Goal: Task Accomplishment & Management: Use online tool/utility

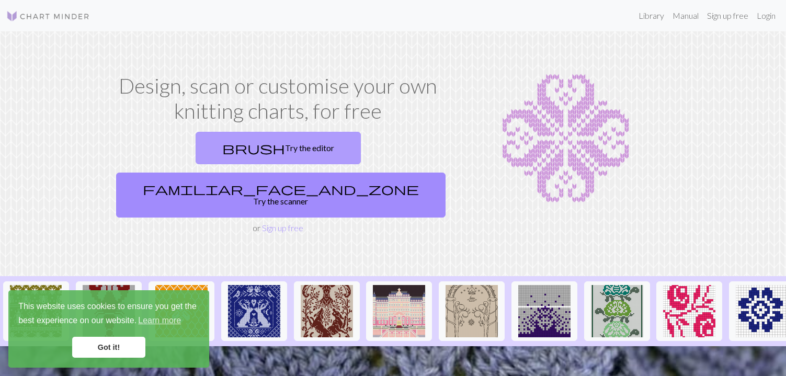
click at [218, 153] on link "brush Try the editor" at bounding box center [278, 148] width 165 height 32
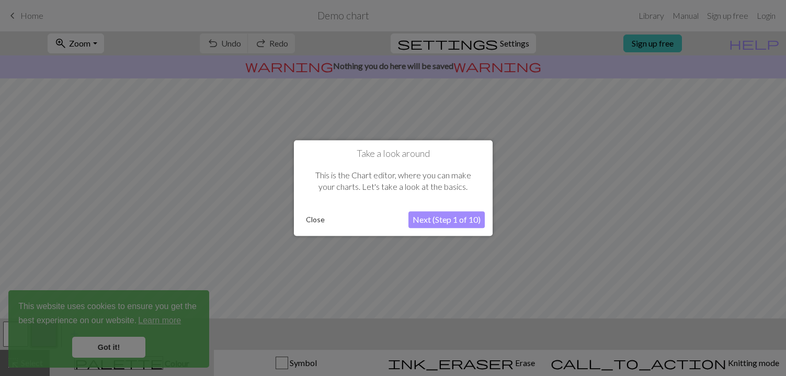
click at [442, 217] on button "Next (Step 1 of 10)" at bounding box center [446, 219] width 76 height 17
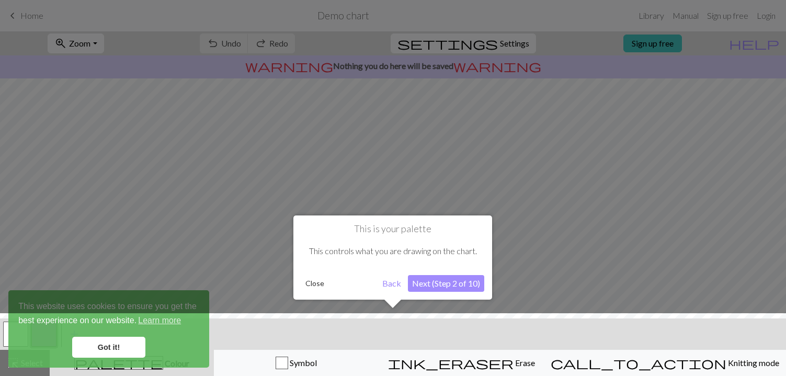
click at [440, 284] on button "Next (Step 2 of 10)" at bounding box center [446, 283] width 76 height 17
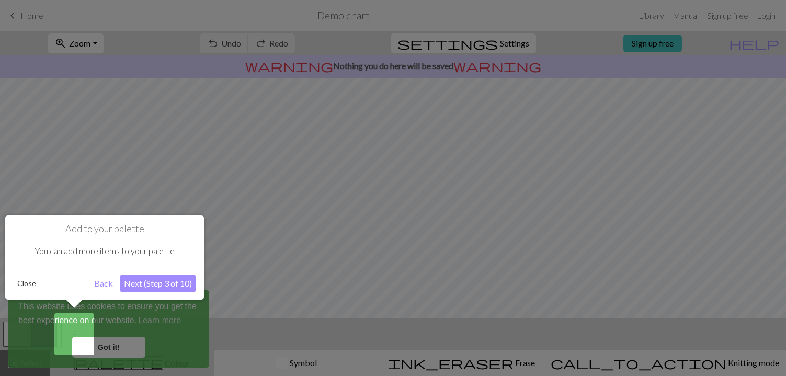
click at [125, 341] on div at bounding box center [393, 188] width 786 height 376
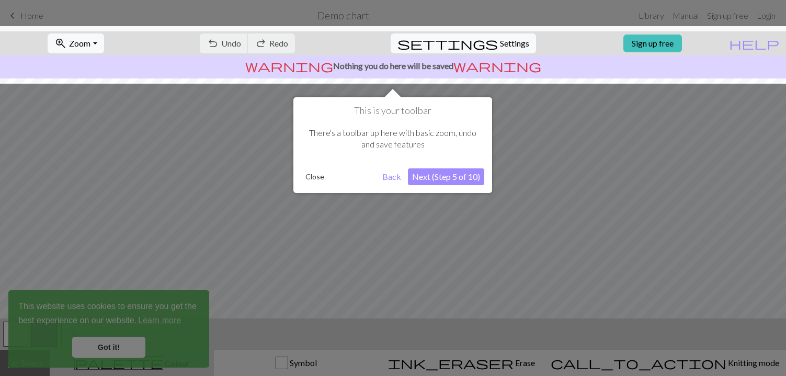
click at [99, 356] on div at bounding box center [393, 188] width 786 height 376
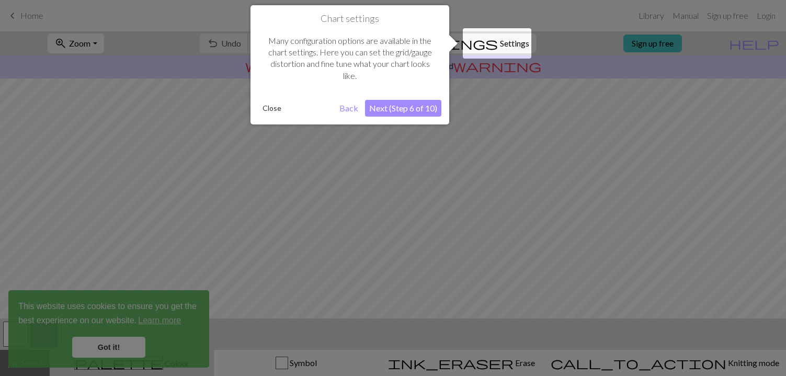
click at [397, 109] on button "Next (Step 6 of 10)" at bounding box center [403, 108] width 76 height 17
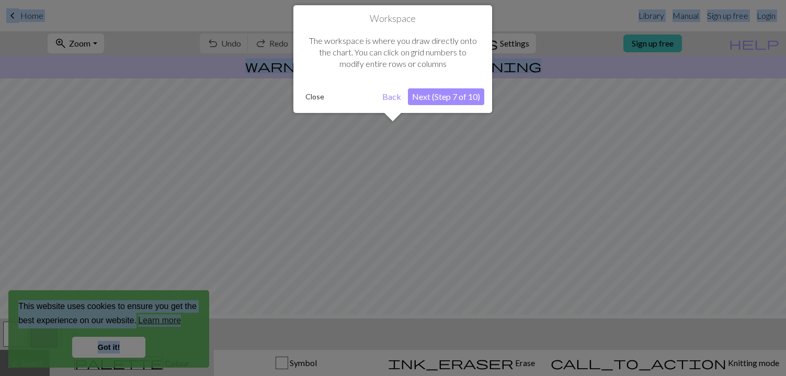
scroll to position [63, 0]
click at [397, 109] on div "Workspace The workspace is where you draw directly onto the chart. You can clic…" at bounding box center [392, 59] width 199 height 108
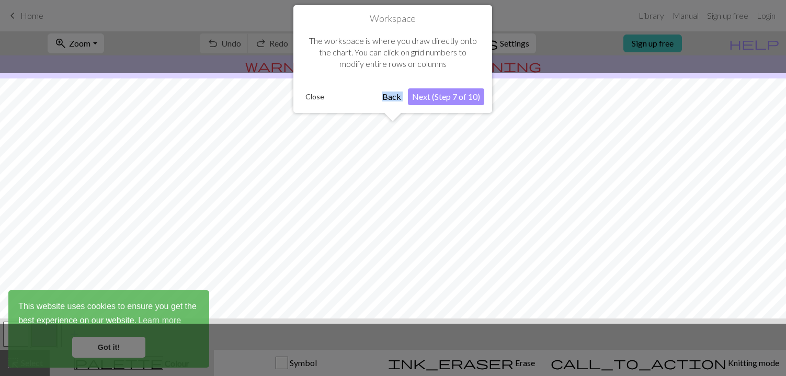
click at [397, 109] on div "Workspace The workspace is where you draw directly onto the chart. You can clic…" at bounding box center [392, 59] width 199 height 108
click at [444, 96] on button "Next (Step 7 of 10)" at bounding box center [446, 96] width 76 height 17
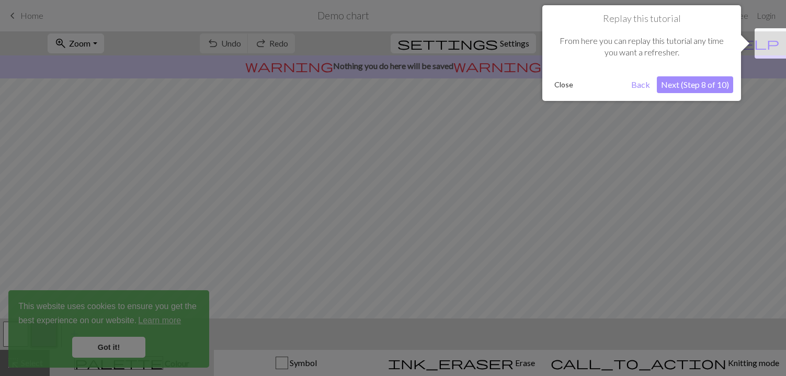
click at [668, 87] on button "Next (Step 8 of 10)" at bounding box center [695, 84] width 76 height 17
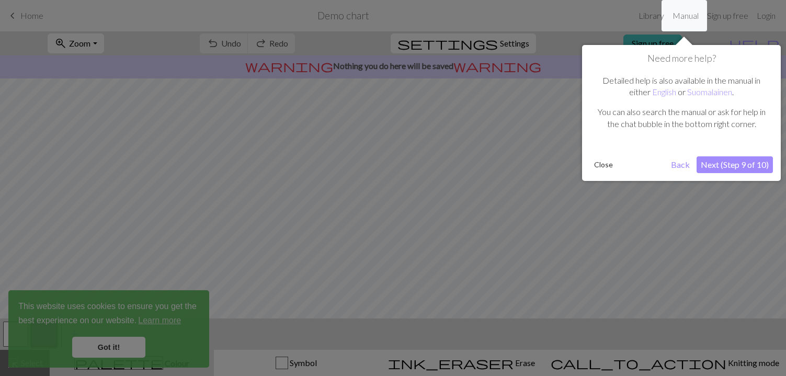
click at [714, 168] on button "Next (Step 9 of 10)" at bounding box center [735, 164] width 76 height 17
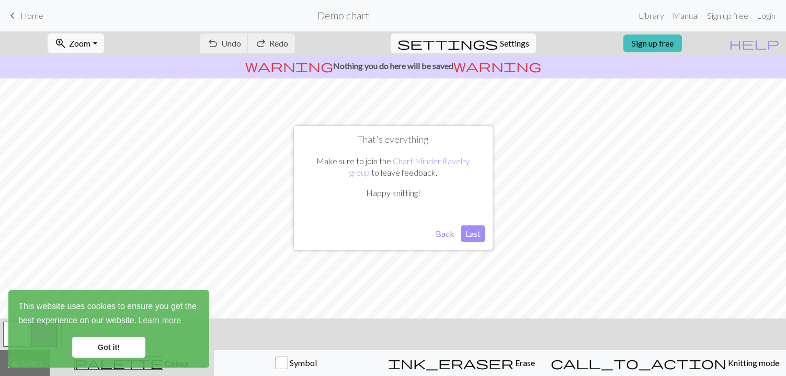
click at [467, 233] on button "Last" at bounding box center [473, 233] width 24 height 17
click at [106, 351] on link "Got it!" at bounding box center [108, 347] width 73 height 21
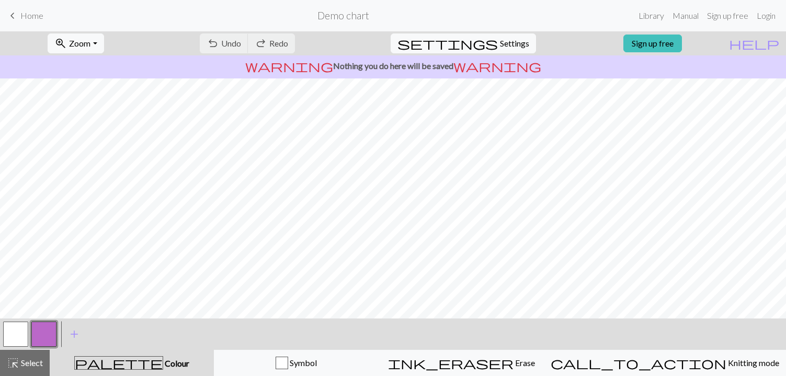
scroll to position [0, 0]
click at [241, 46] on span "Undo" at bounding box center [231, 43] width 20 height 10
click at [513, 36] on button "settings Settings" at bounding box center [463, 43] width 145 height 20
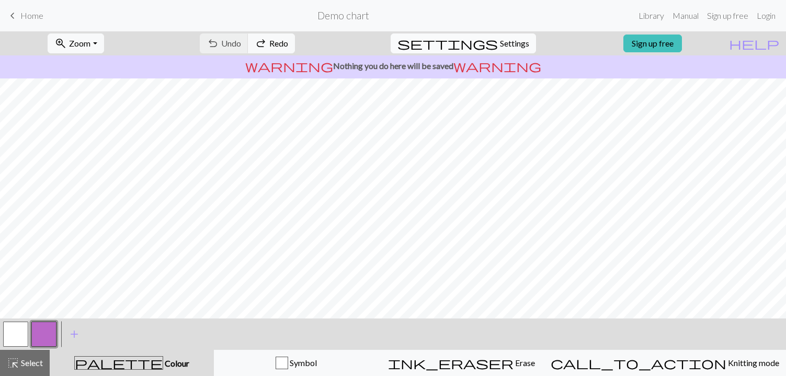
select select "aran"
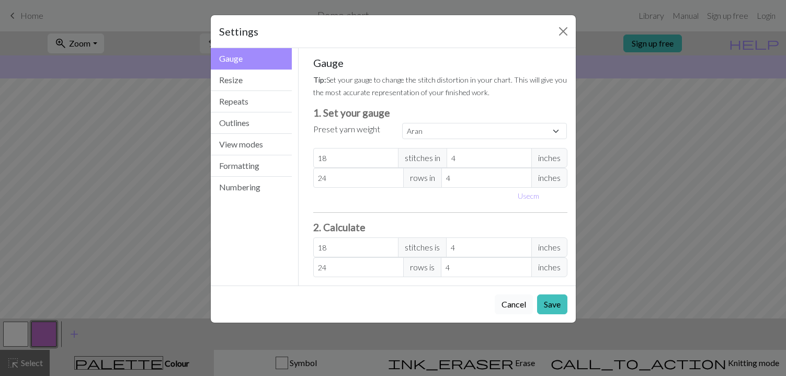
click at [520, 304] on button "Cancel" at bounding box center [514, 304] width 38 height 20
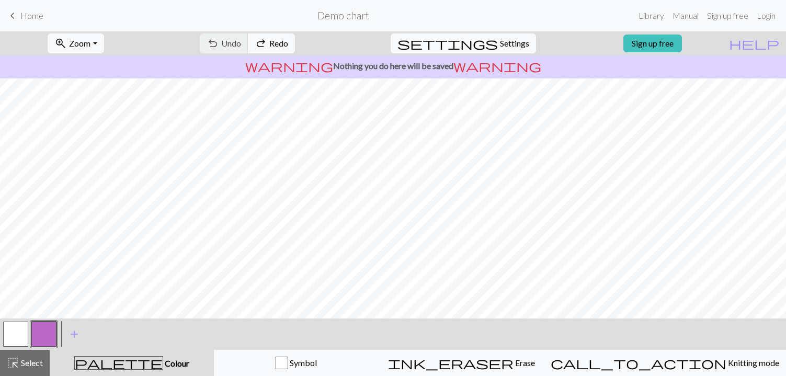
scroll to position [142, 0]
click at [500, 42] on span "Settings" at bounding box center [514, 43] width 29 height 13
select select "aran"
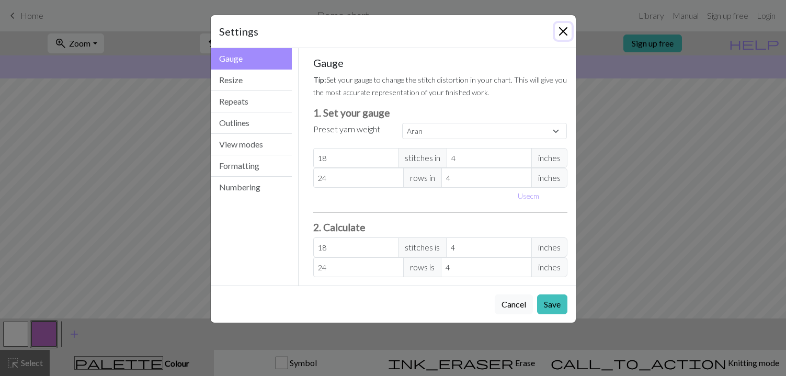
click at [559, 27] on button "Close" at bounding box center [563, 31] width 17 height 17
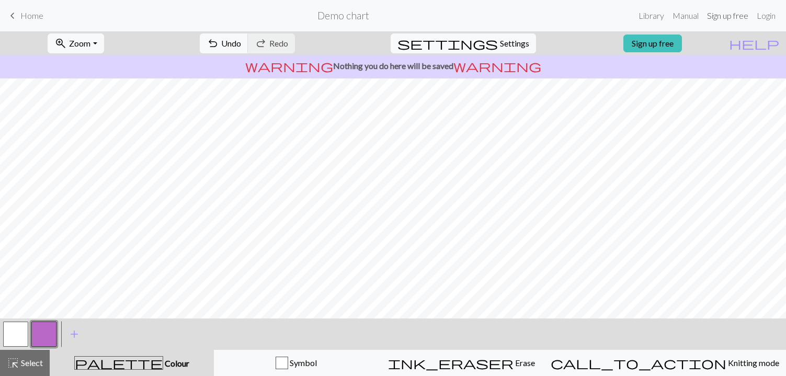
click at [725, 14] on link "Sign up free" at bounding box center [728, 15] width 50 height 21
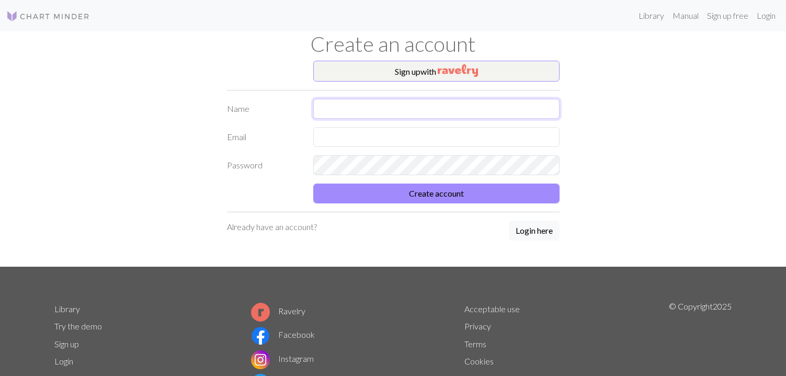
click at [338, 107] on input "text" at bounding box center [436, 109] width 246 height 20
type input "r"
type input "[PERSON_NAME]"
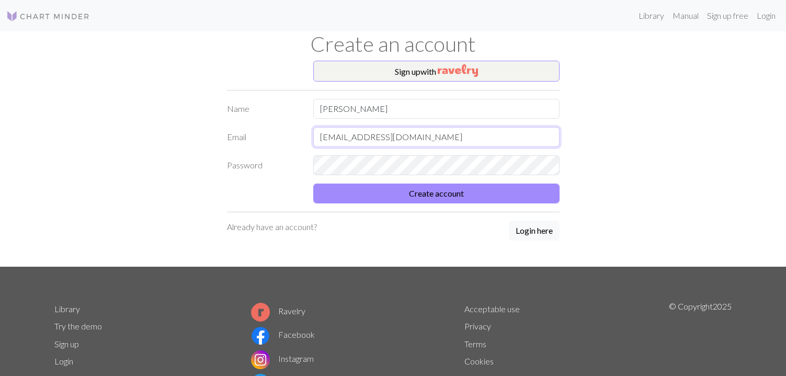
type input "krisperch@gmail.com"
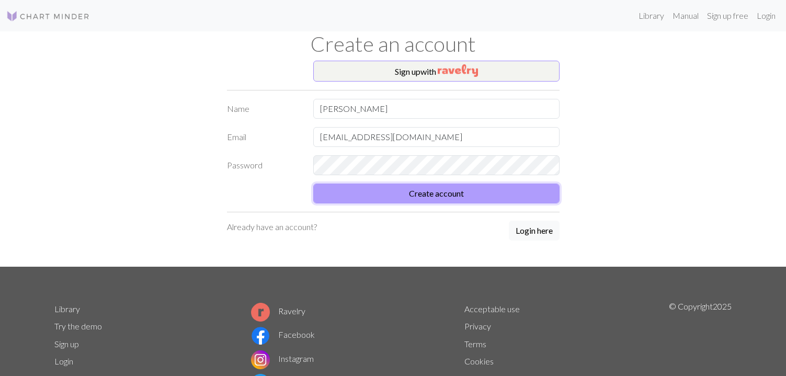
click at [440, 202] on button "Create account" at bounding box center [436, 194] width 246 height 20
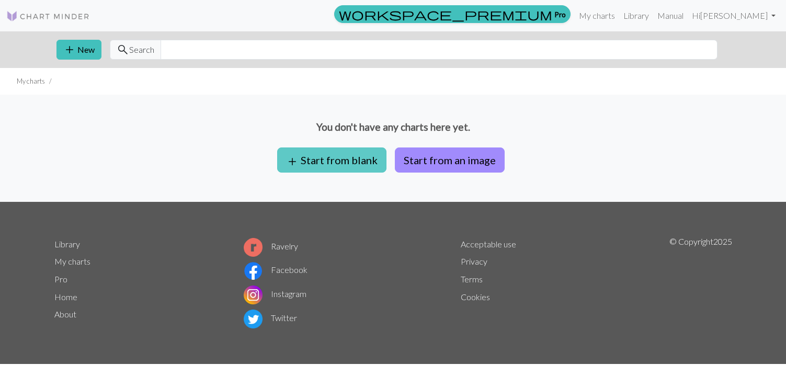
click at [354, 163] on button "add Start from blank" at bounding box center [331, 159] width 109 height 25
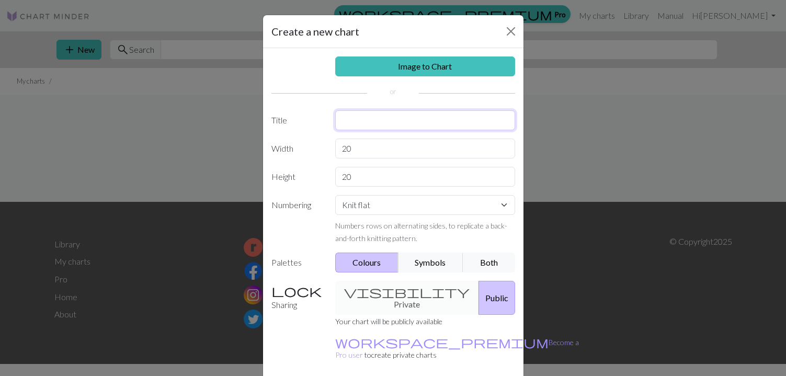
click at [393, 126] on input "text" at bounding box center [425, 120] width 180 height 20
type input "T"
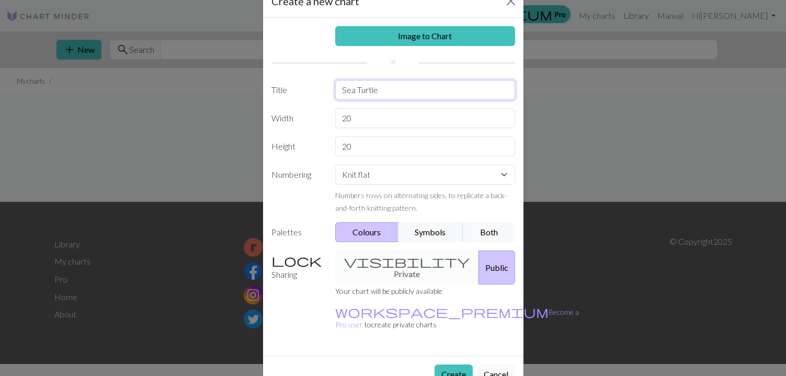
scroll to position [36, 0]
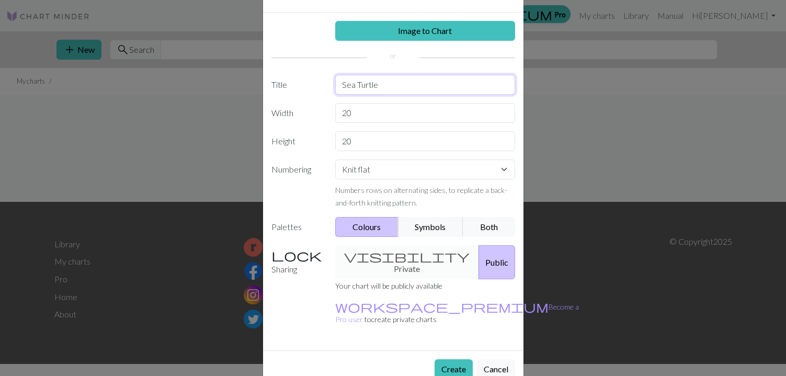
type input "Sea Turtle"
click at [376, 266] on div "visibility Private Public" at bounding box center [425, 262] width 192 height 34
click at [377, 253] on div "visibility Private Public" at bounding box center [425, 262] width 192 height 34
click at [479, 257] on button "Public" at bounding box center [497, 262] width 37 height 34
click at [376, 263] on div "visibility Private Public" at bounding box center [425, 262] width 192 height 34
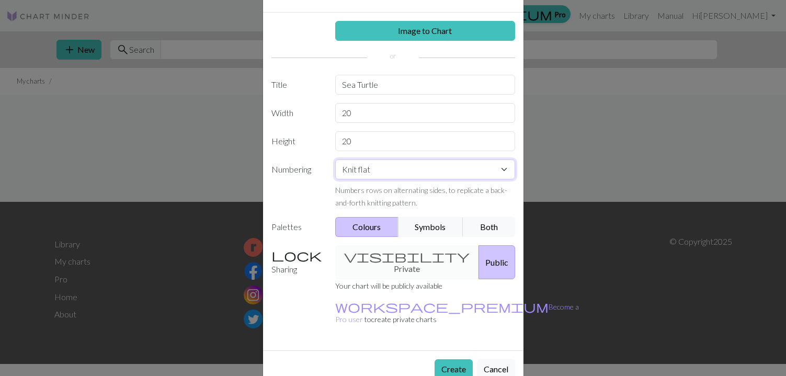
click at [408, 172] on select "Knit flat Knit in the round Lace knitting Cross stitch" at bounding box center [425, 170] width 180 height 20
click at [447, 359] on button "Create" at bounding box center [454, 369] width 38 height 20
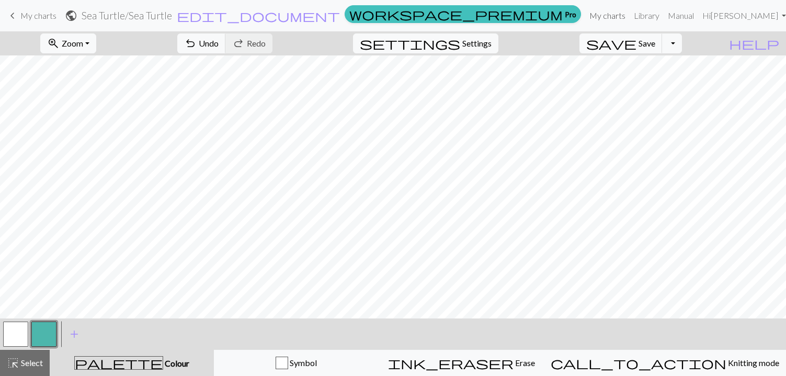
click at [630, 16] on link "My charts" at bounding box center [607, 15] width 44 height 21
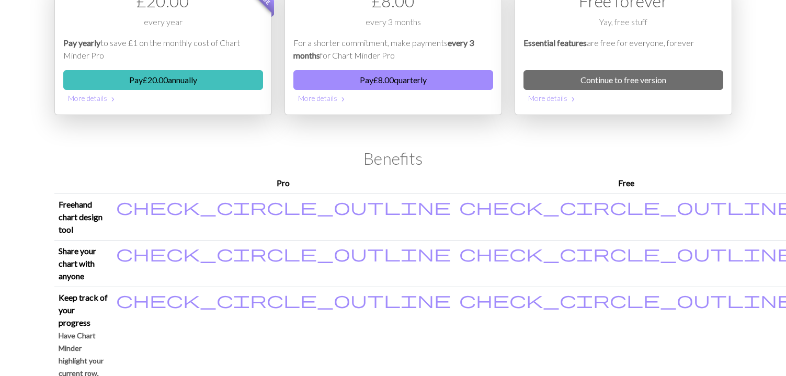
scroll to position [103, 0]
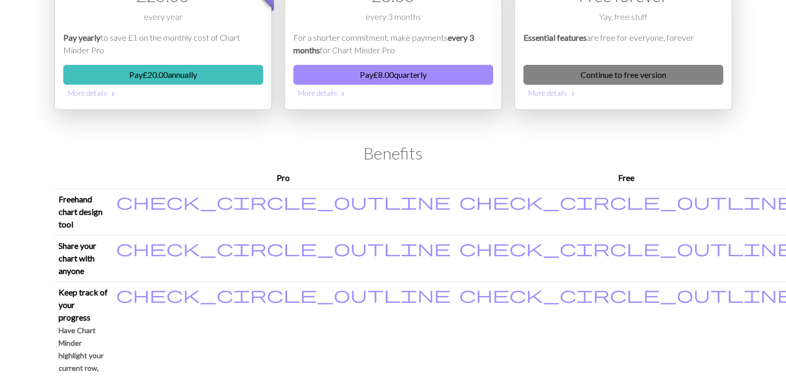
click at [630, 75] on link "Continue to free version" at bounding box center [624, 75] width 200 height 20
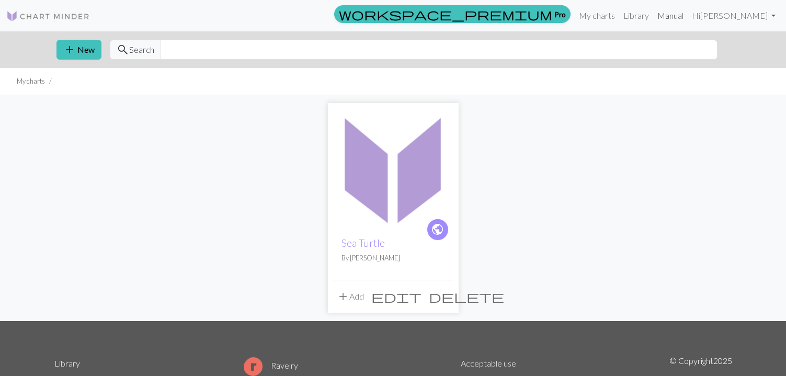
click at [688, 13] on link "Manual" at bounding box center [670, 15] width 35 height 21
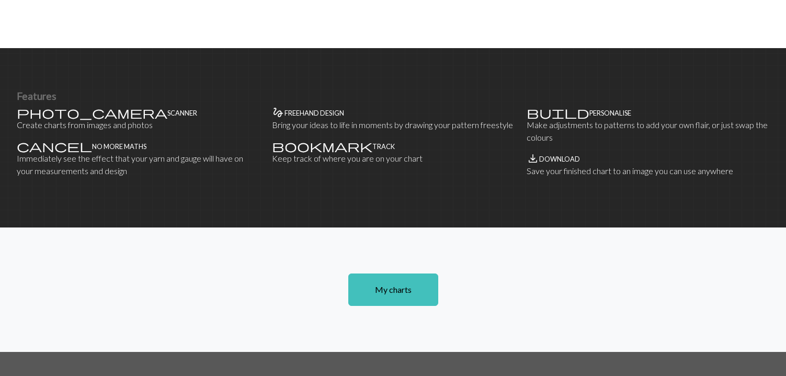
scroll to position [592, 0]
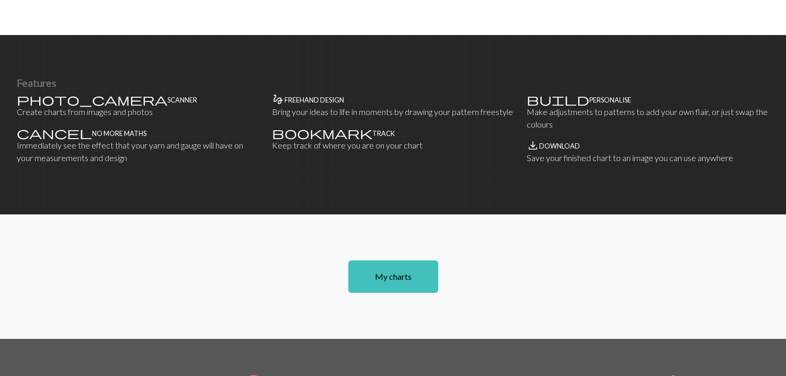
click at [43, 105] on div "photo_camera Scanner Create charts from images and photos" at bounding box center [138, 105] width 243 height 25
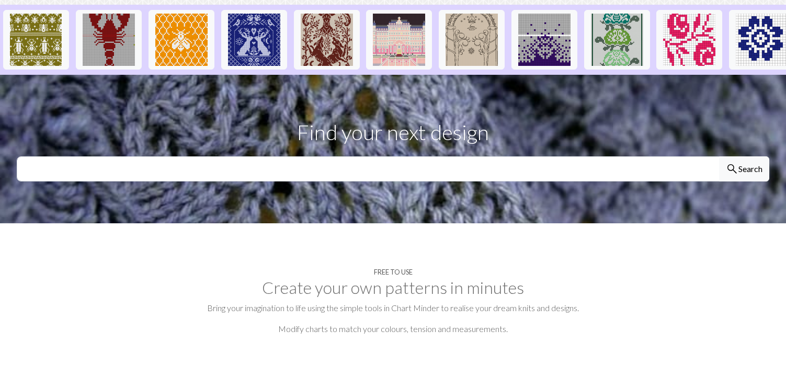
scroll to position [0, 0]
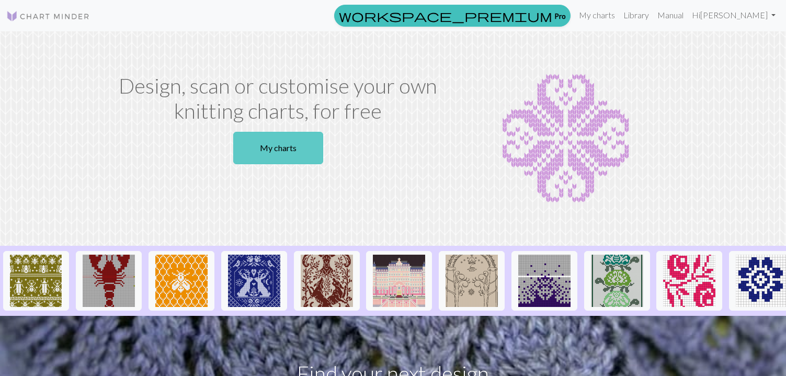
click at [279, 145] on link "My charts" at bounding box center [278, 148] width 90 height 32
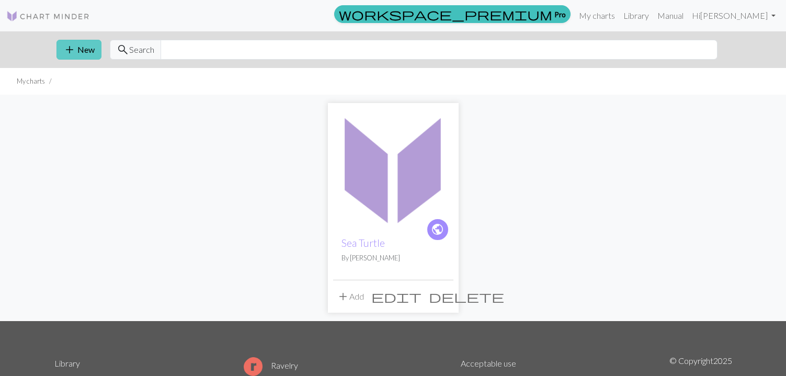
click at [89, 53] on button "add New" at bounding box center [78, 50] width 45 height 20
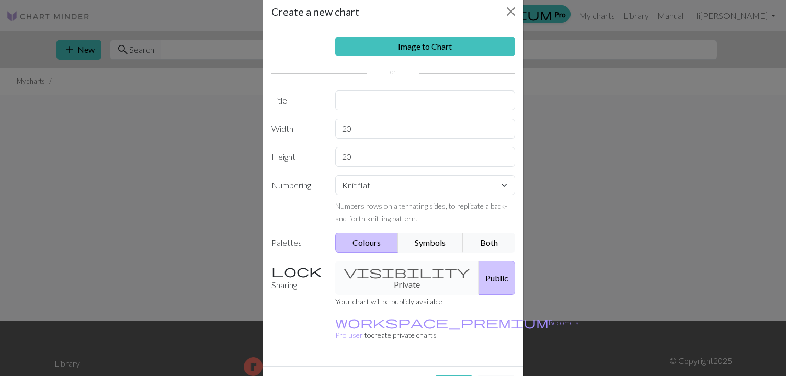
scroll to position [37, 0]
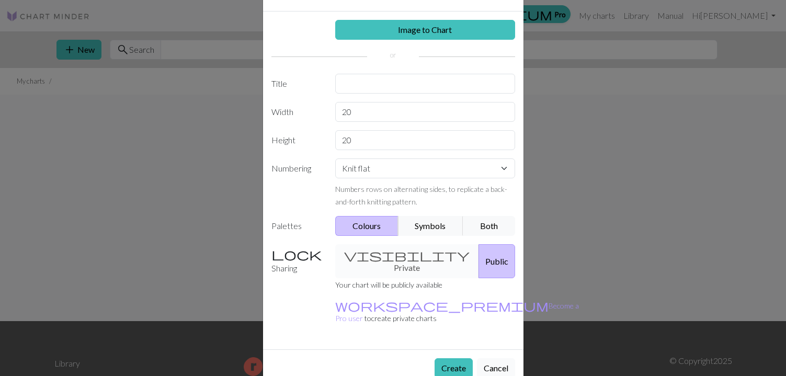
click at [490, 358] on button "Cancel" at bounding box center [496, 368] width 38 height 20
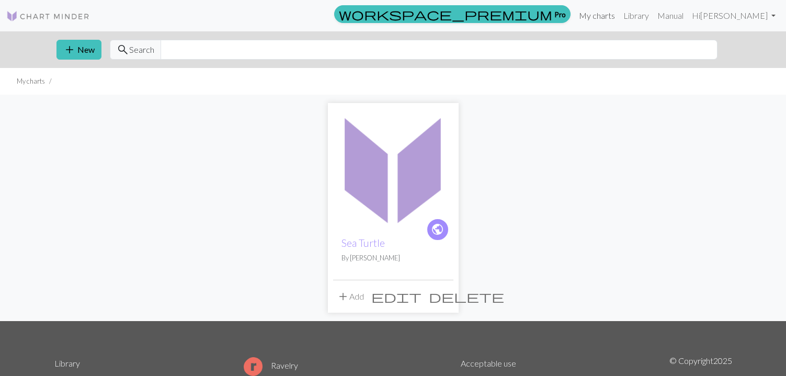
click at [619, 21] on link "My charts" at bounding box center [597, 15] width 44 height 21
click at [418, 296] on span "edit" at bounding box center [396, 296] width 50 height 15
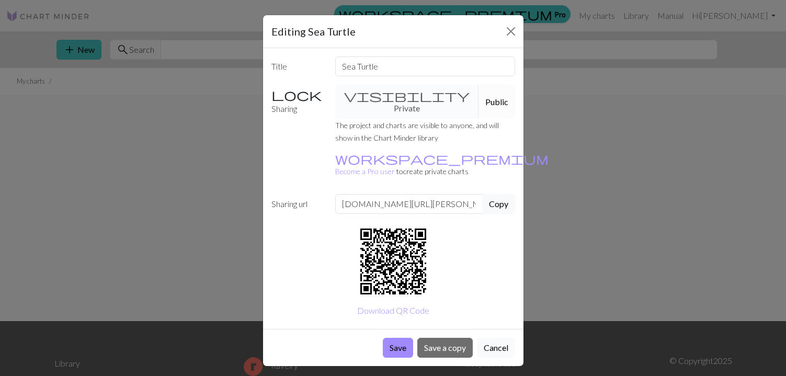
click at [501, 338] on button "Cancel" at bounding box center [496, 348] width 38 height 20
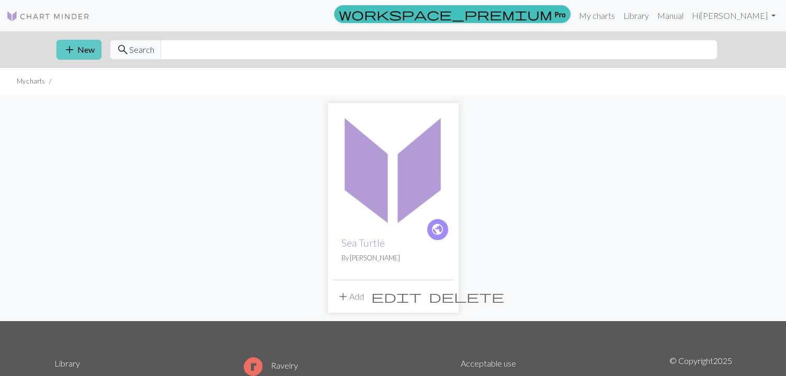
click at [72, 51] on span "add" at bounding box center [69, 49] width 13 height 15
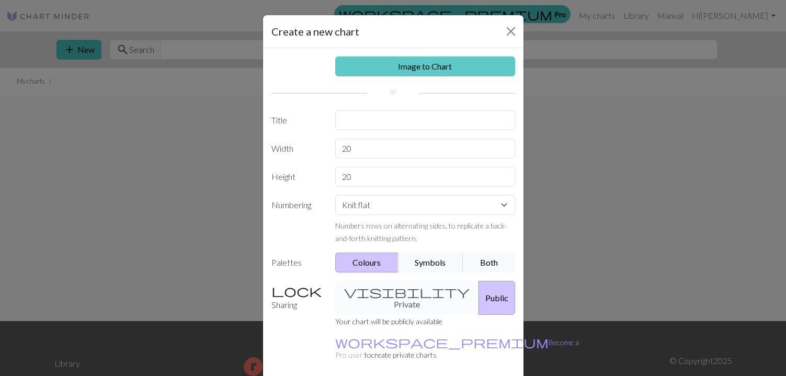
click at [442, 71] on link "Image to Chart" at bounding box center [425, 66] width 180 height 20
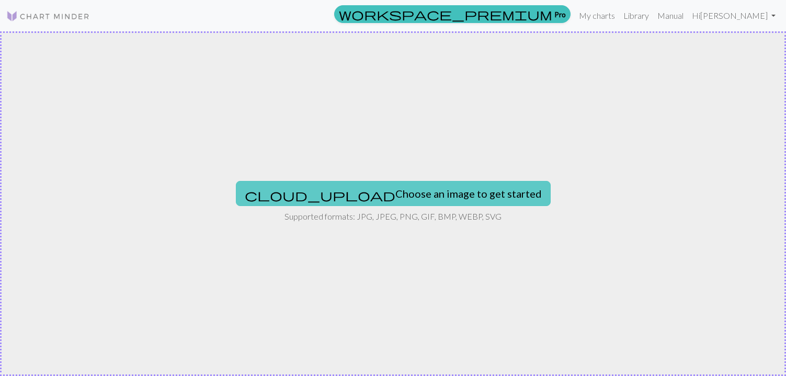
click at [396, 200] on button "cloud_upload Choose an image to get started" at bounding box center [393, 193] width 315 height 25
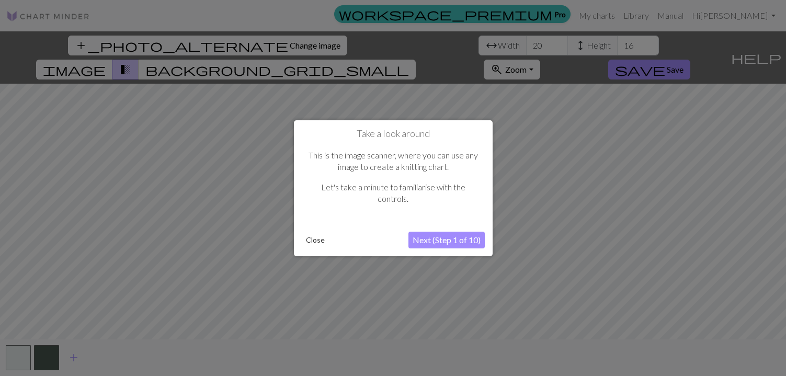
click at [450, 232] on button "Next (Step 1 of 10)" at bounding box center [446, 240] width 76 height 17
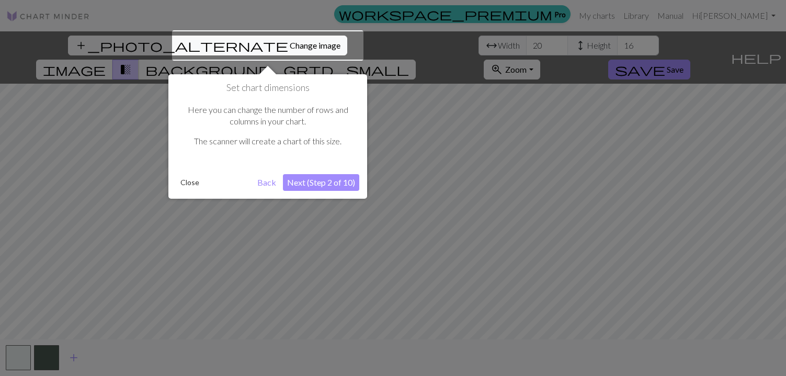
click at [311, 179] on button "Next (Step 2 of 10)" at bounding box center [321, 182] width 76 height 17
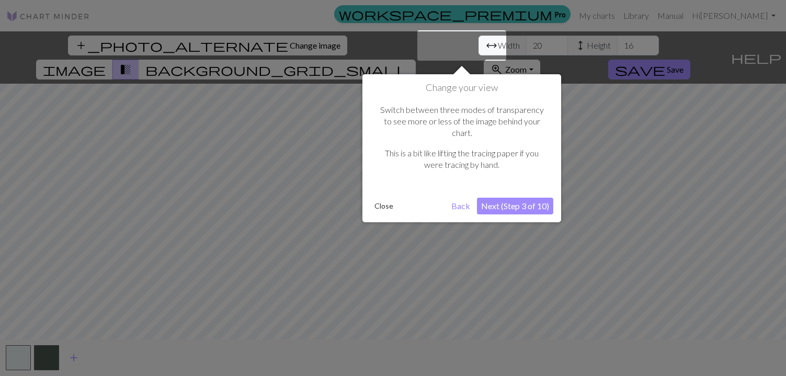
click at [535, 198] on button "Next (Step 3 of 10)" at bounding box center [515, 206] width 76 height 17
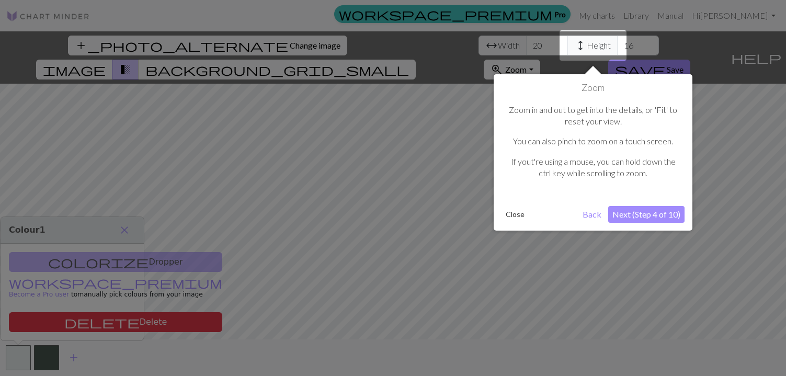
click at [657, 208] on button "Next (Step 4 of 10)" at bounding box center [646, 214] width 76 height 17
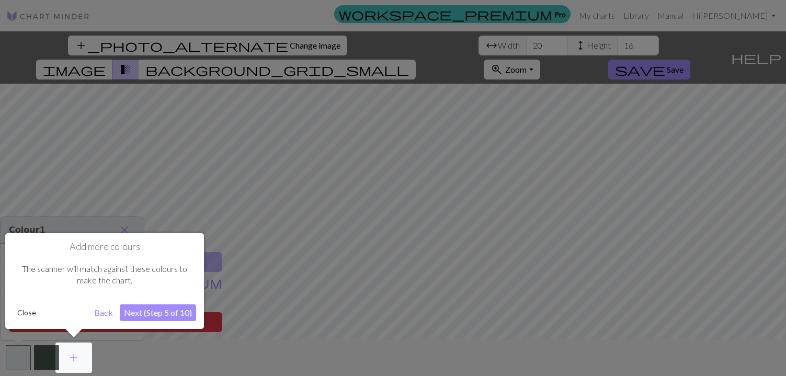
click at [166, 316] on button "Next (Step 5 of 10)" at bounding box center [158, 312] width 76 height 17
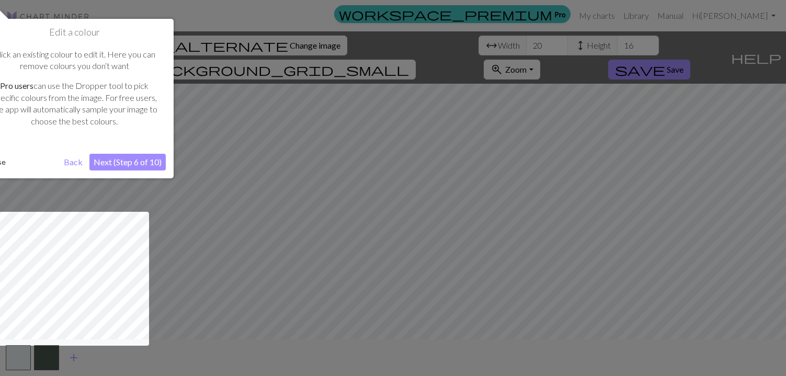
click at [138, 157] on button "Next (Step 6 of 10)" at bounding box center [127, 162] width 76 height 17
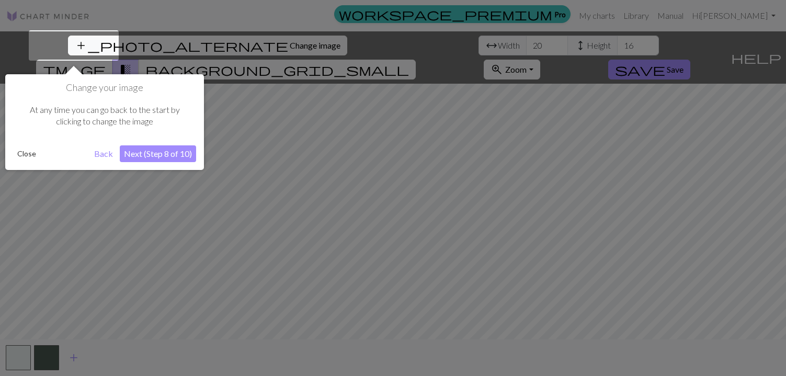
click at [151, 156] on button "Next (Step 8 of 10)" at bounding box center [158, 153] width 76 height 17
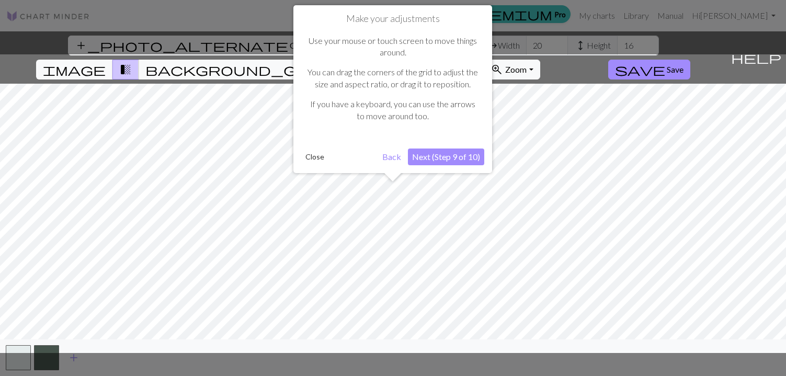
click at [456, 154] on button "Next (Step 9 of 10)" at bounding box center [446, 157] width 76 height 17
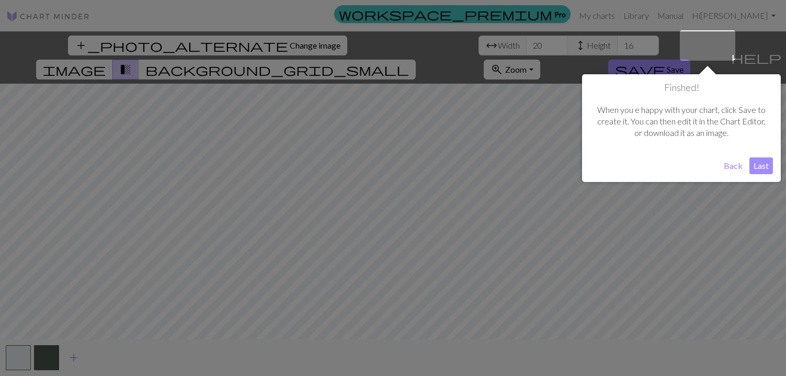
click at [767, 166] on button "Last" at bounding box center [761, 165] width 24 height 17
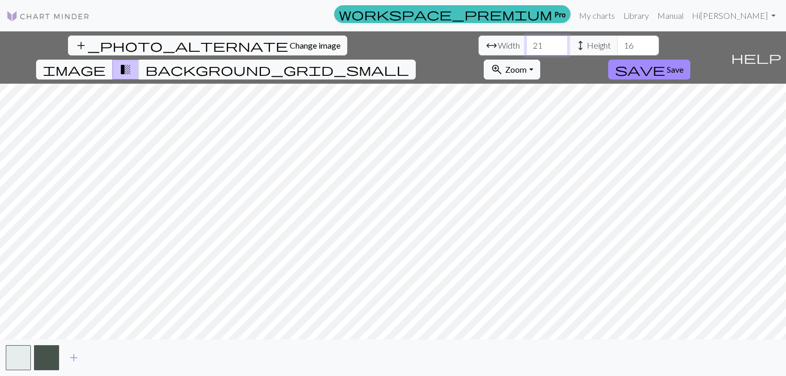
click at [526, 41] on input "21" at bounding box center [547, 46] width 42 height 20
click at [526, 41] on input "22" at bounding box center [547, 46] width 42 height 20
click at [526, 41] on input "23" at bounding box center [547, 46] width 42 height 20
click at [526, 41] on input "24" at bounding box center [547, 46] width 42 height 20
click at [574, 42] on span "height" at bounding box center [580, 45] width 13 height 15
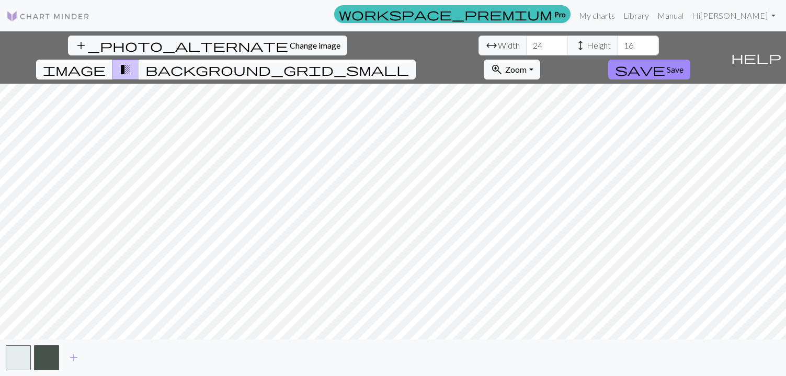
click at [574, 42] on span "height" at bounding box center [580, 45] width 13 height 15
click at [574, 40] on span "height" at bounding box center [580, 45] width 13 height 15
click at [574, 50] on span "height" at bounding box center [580, 45] width 13 height 15
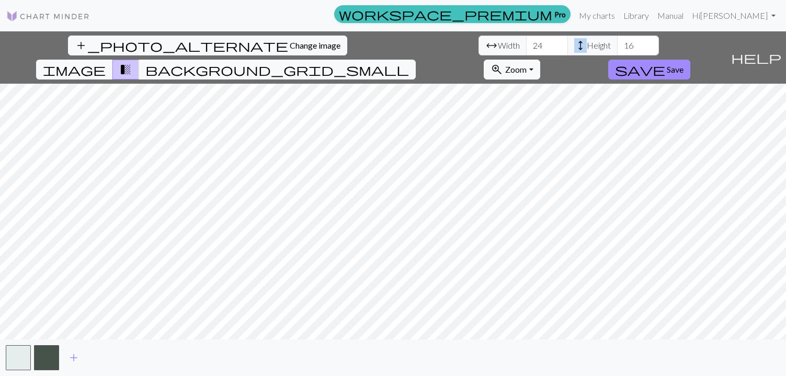
click at [574, 50] on span "height" at bounding box center [580, 45] width 13 height 15
click at [526, 50] on input "23" at bounding box center [547, 46] width 42 height 20
click at [526, 50] on input "22" at bounding box center [547, 46] width 42 height 20
click at [526, 50] on input "21" at bounding box center [547, 46] width 42 height 20
click at [526, 50] on input "20" at bounding box center [547, 46] width 42 height 20
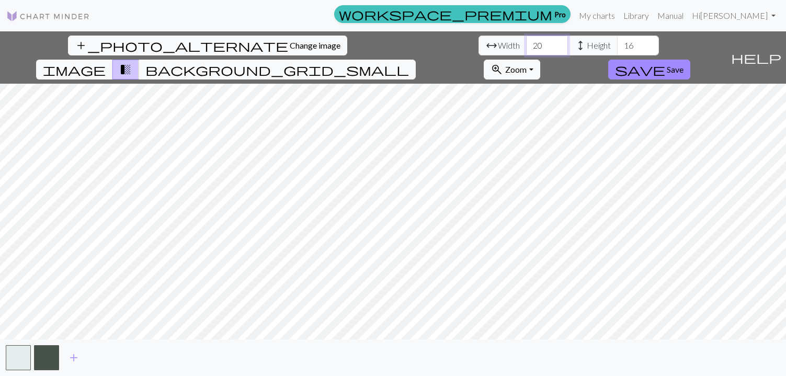
click at [526, 50] on input "19" at bounding box center [547, 46] width 42 height 20
click at [526, 50] on input "18" at bounding box center [547, 46] width 42 height 20
click at [526, 50] on input "17" at bounding box center [547, 46] width 42 height 20
click at [526, 50] on input "16" at bounding box center [547, 46] width 42 height 20
click at [526, 50] on input "15" at bounding box center [547, 46] width 42 height 20
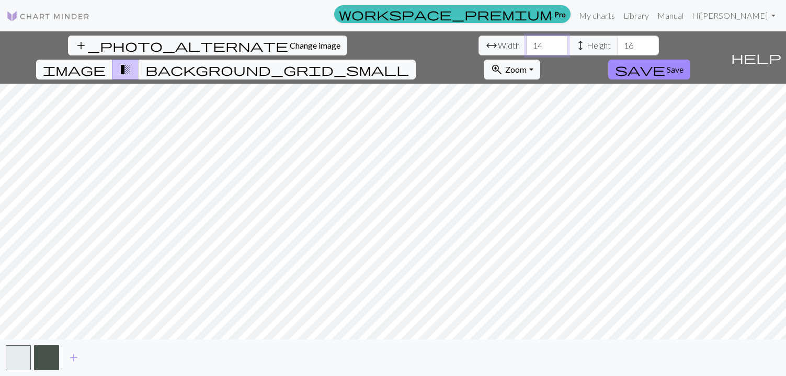
click at [526, 50] on input "14" at bounding box center [547, 46] width 42 height 20
click at [526, 50] on input "13" at bounding box center [547, 46] width 42 height 20
click at [526, 50] on input "12" at bounding box center [547, 46] width 42 height 20
click at [526, 50] on input "11" at bounding box center [547, 46] width 42 height 20
click at [526, 50] on input "10" at bounding box center [547, 46] width 42 height 20
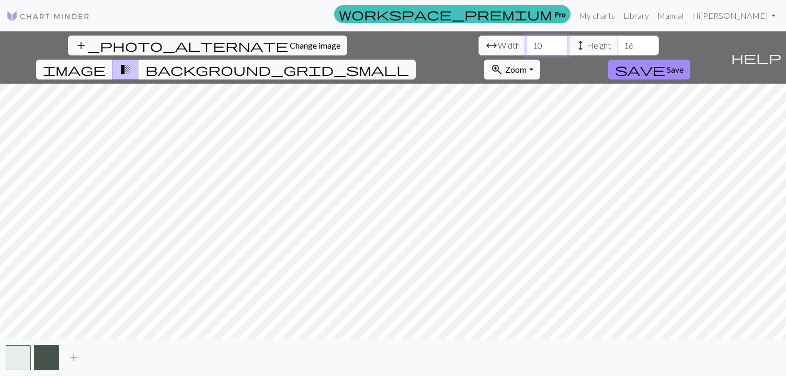
click at [526, 50] on input "9" at bounding box center [547, 46] width 42 height 20
click at [526, 42] on input "10" at bounding box center [547, 46] width 42 height 20
click at [526, 42] on input "11" at bounding box center [547, 46] width 42 height 20
click at [526, 42] on input "12" at bounding box center [547, 46] width 42 height 20
click at [526, 42] on input "13" at bounding box center [547, 46] width 42 height 20
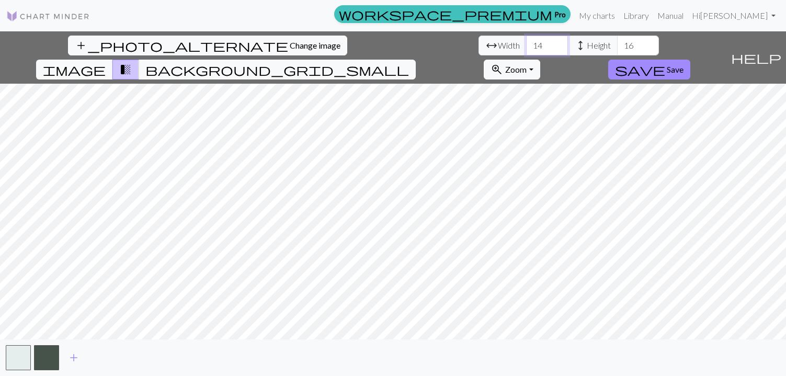
click at [526, 42] on input "14" at bounding box center [547, 46] width 42 height 20
click at [526, 42] on input "15" at bounding box center [547, 46] width 42 height 20
click at [526, 42] on input "16" at bounding box center [547, 46] width 42 height 20
click at [526, 42] on input "17" at bounding box center [547, 46] width 42 height 20
click at [526, 42] on input "18" at bounding box center [547, 46] width 42 height 20
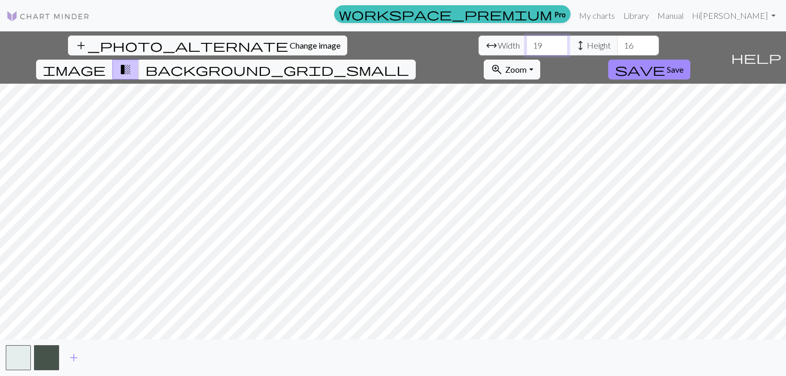
click at [526, 42] on input "19" at bounding box center [547, 46] width 42 height 20
click at [526, 42] on input "20" at bounding box center [547, 46] width 42 height 20
click at [526, 42] on input "21" at bounding box center [547, 46] width 42 height 20
click at [526, 42] on input "22" at bounding box center [547, 46] width 42 height 20
click at [526, 42] on input "23" at bounding box center [547, 46] width 42 height 20
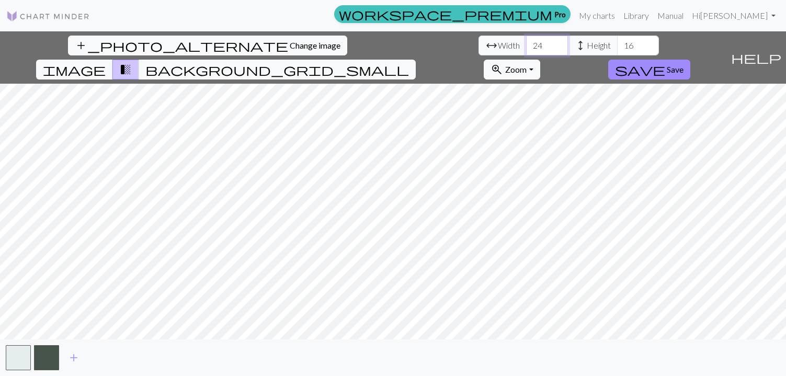
click at [526, 42] on input "24" at bounding box center [547, 46] width 42 height 20
click at [526, 42] on input "25" at bounding box center [547, 46] width 42 height 20
click at [526, 42] on input "26" at bounding box center [547, 46] width 42 height 20
click at [526, 42] on input "27" at bounding box center [547, 46] width 42 height 20
click at [526, 42] on input "28" at bounding box center [547, 46] width 42 height 20
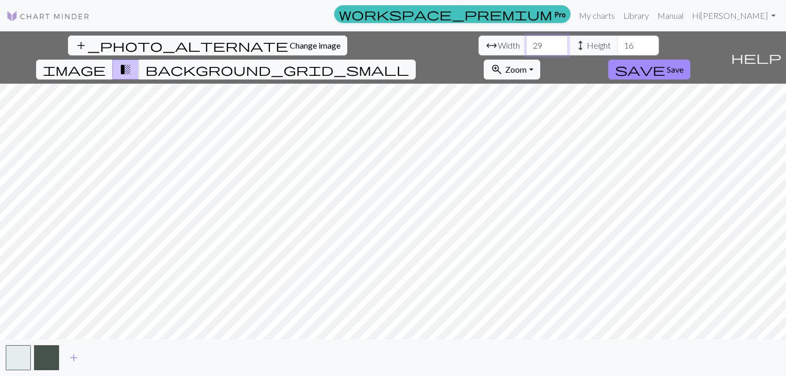
click at [526, 42] on input "29" at bounding box center [547, 46] width 42 height 20
click at [526, 42] on input "30" at bounding box center [547, 46] width 42 height 20
click at [526, 42] on input "31" at bounding box center [547, 46] width 42 height 20
click at [526, 42] on input "32" at bounding box center [547, 46] width 42 height 20
click at [526, 42] on input "33" at bounding box center [547, 46] width 42 height 20
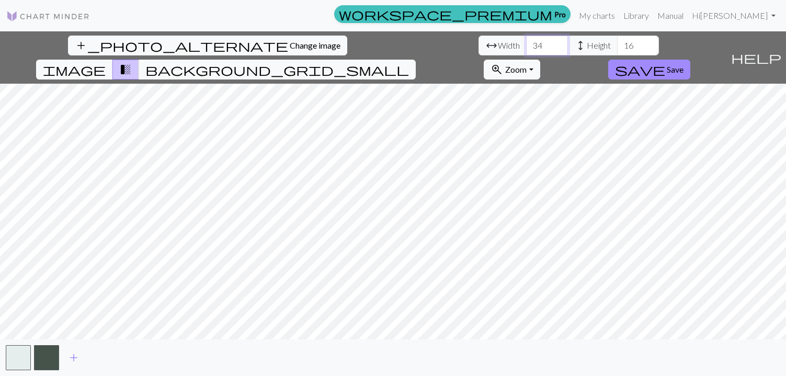
click at [526, 42] on input "34" at bounding box center [547, 46] width 42 height 20
click at [526, 42] on input "35" at bounding box center [547, 46] width 42 height 20
click at [526, 42] on input "36" at bounding box center [547, 46] width 42 height 20
click at [526, 42] on input "37" at bounding box center [547, 46] width 42 height 20
click at [526, 42] on input "38" at bounding box center [547, 46] width 42 height 20
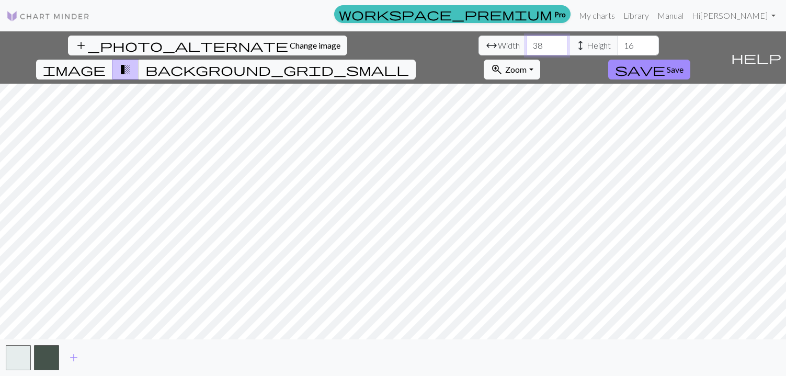
click at [526, 42] on input "39" at bounding box center [547, 46] width 42 height 20
click at [526, 42] on input "40" at bounding box center [547, 46] width 42 height 20
click at [526, 42] on input "41" at bounding box center [547, 46] width 42 height 20
click at [526, 42] on input "42" at bounding box center [547, 46] width 42 height 20
click at [526, 42] on input "43" at bounding box center [547, 46] width 42 height 20
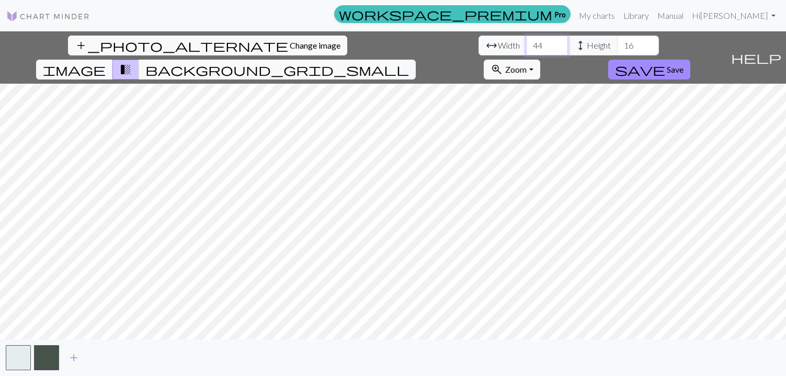
click at [526, 42] on input "44" at bounding box center [547, 46] width 42 height 20
click at [526, 42] on input "45" at bounding box center [547, 46] width 42 height 20
click at [526, 42] on input "46" at bounding box center [547, 46] width 42 height 20
click at [526, 42] on input "47" at bounding box center [547, 46] width 42 height 20
click at [526, 48] on input "46" at bounding box center [547, 46] width 42 height 20
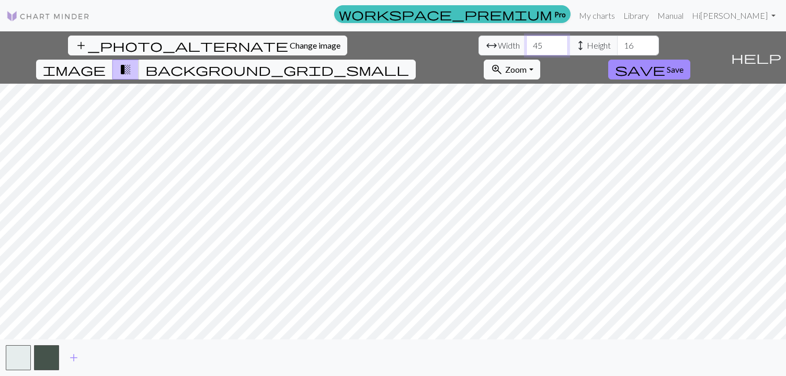
click at [526, 48] on input "45" at bounding box center [547, 46] width 42 height 20
click at [526, 48] on input "44" at bounding box center [547, 46] width 42 height 20
click at [526, 48] on input "43" at bounding box center [547, 46] width 42 height 20
click at [526, 48] on input "42" at bounding box center [547, 46] width 42 height 20
click at [526, 48] on input "41" at bounding box center [547, 46] width 42 height 20
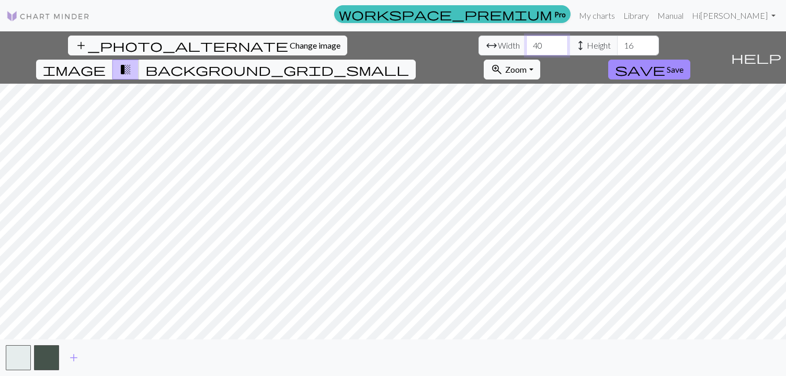
click at [526, 48] on input "40" at bounding box center [547, 46] width 42 height 20
click at [526, 48] on input "39" at bounding box center [547, 46] width 42 height 20
click at [526, 48] on input "38" at bounding box center [547, 46] width 42 height 20
click at [526, 48] on input "37" at bounding box center [547, 46] width 42 height 20
click at [526, 48] on input "36" at bounding box center [547, 46] width 42 height 20
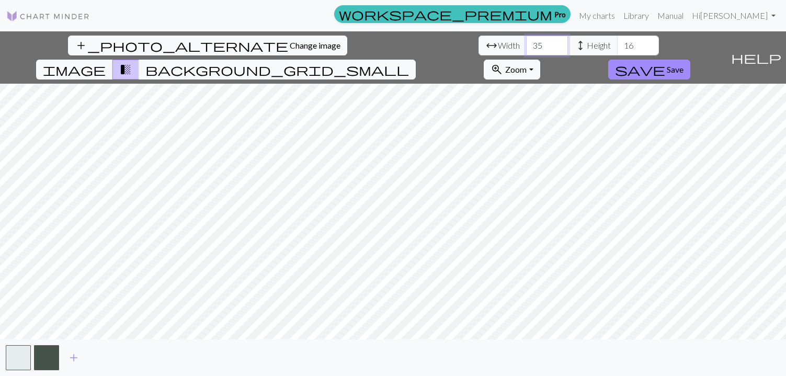
click at [526, 48] on input "35" at bounding box center [547, 46] width 42 height 20
click at [526, 48] on input "34" at bounding box center [547, 46] width 42 height 20
click at [526, 48] on input "33" at bounding box center [547, 46] width 42 height 20
click at [132, 62] on span "transition_fade" at bounding box center [125, 69] width 13 height 15
click at [409, 62] on span "background_grid_small" at bounding box center [277, 69] width 264 height 15
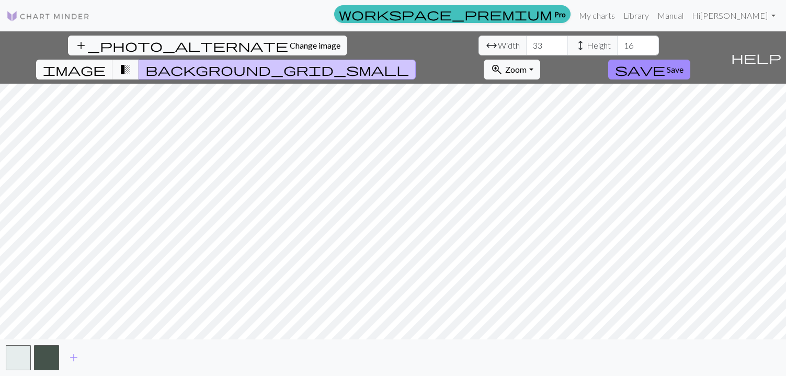
click at [409, 62] on span "background_grid_small" at bounding box center [277, 69] width 264 height 15
click at [132, 62] on span "transition_fade" at bounding box center [125, 69] width 13 height 15
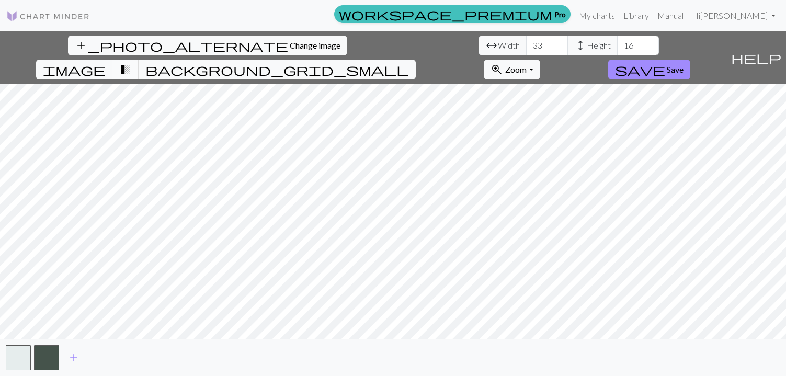
click at [132, 62] on span "transition_fade" at bounding box center [125, 69] width 13 height 15
click at [106, 62] on span "image" at bounding box center [74, 69] width 63 height 15
click at [526, 42] on input "34" at bounding box center [547, 46] width 42 height 20
click at [526, 42] on input "35" at bounding box center [547, 46] width 42 height 20
click at [526, 42] on input "36" at bounding box center [547, 46] width 42 height 20
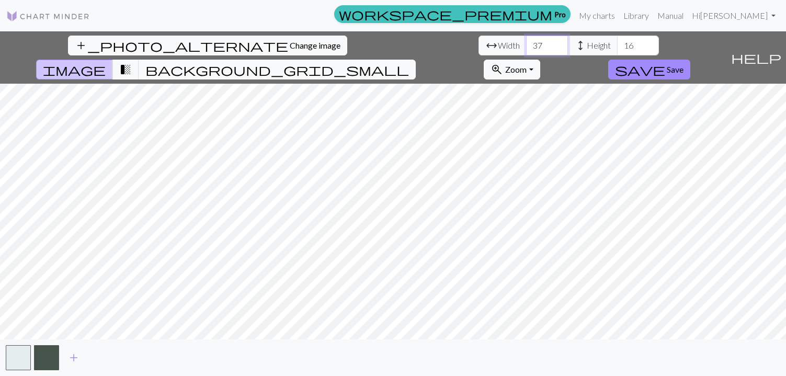
click at [526, 42] on input "37" at bounding box center [547, 46] width 42 height 20
click at [526, 42] on input "38" at bounding box center [547, 46] width 42 height 20
click at [526, 42] on input "39" at bounding box center [547, 46] width 42 height 20
click at [526, 42] on input "40" at bounding box center [547, 46] width 42 height 20
click at [526, 42] on input "41" at bounding box center [547, 46] width 42 height 20
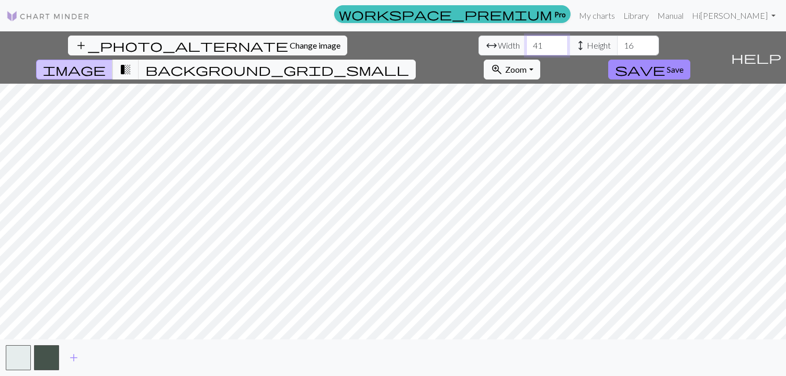
click at [526, 42] on input "42" at bounding box center [547, 46] width 42 height 20
click at [526, 42] on input "43" at bounding box center [547, 46] width 42 height 20
type input "44"
click at [526, 42] on input "44" at bounding box center [547, 46] width 42 height 20
